Goal: Task Accomplishment & Management: Manage account settings

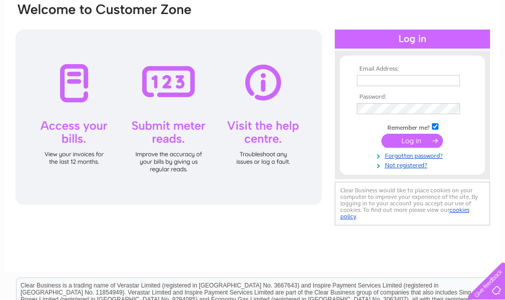
scroll to position [100, 0]
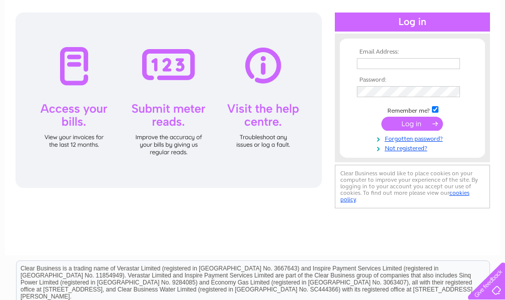
type input "foster.carol1@gmail.com"
click at [414, 122] on input "submit" at bounding box center [413, 124] width 62 height 14
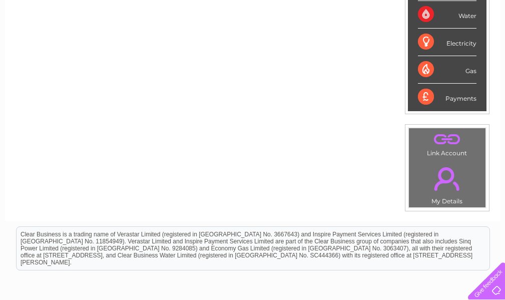
scroll to position [45, 0]
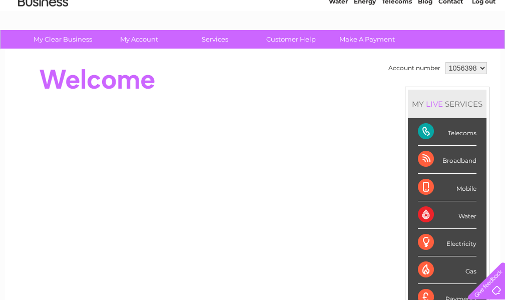
click at [440, 130] on div "Telecoms" at bounding box center [447, 132] width 59 height 28
click at [426, 130] on div "Telecoms" at bounding box center [447, 132] width 59 height 28
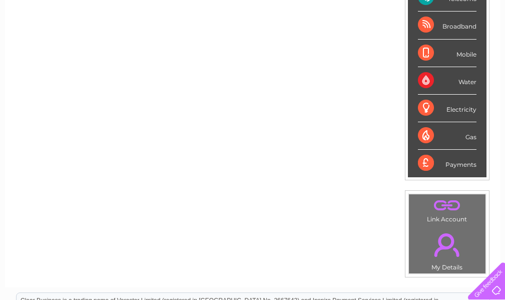
scroll to position [0, 0]
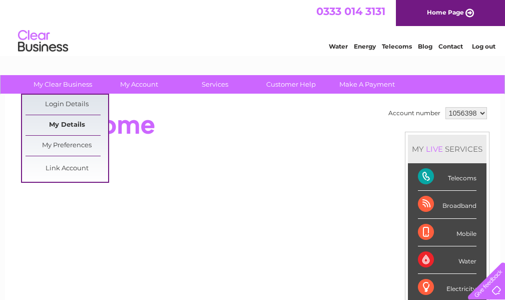
click at [72, 120] on link "My Details" at bounding box center [67, 125] width 83 height 20
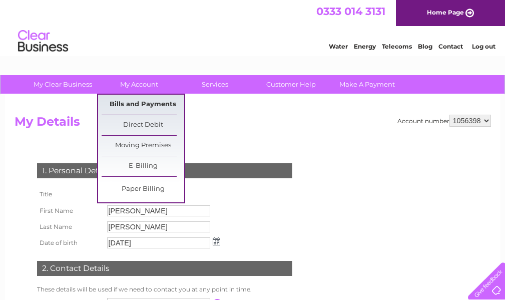
click at [139, 103] on link "Bills and Payments" at bounding box center [143, 105] width 83 height 20
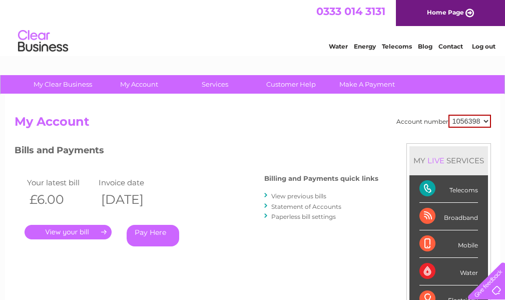
click at [495, 47] on link "Log out" at bounding box center [484, 47] width 24 height 8
